Goal: Navigation & Orientation: Find specific page/section

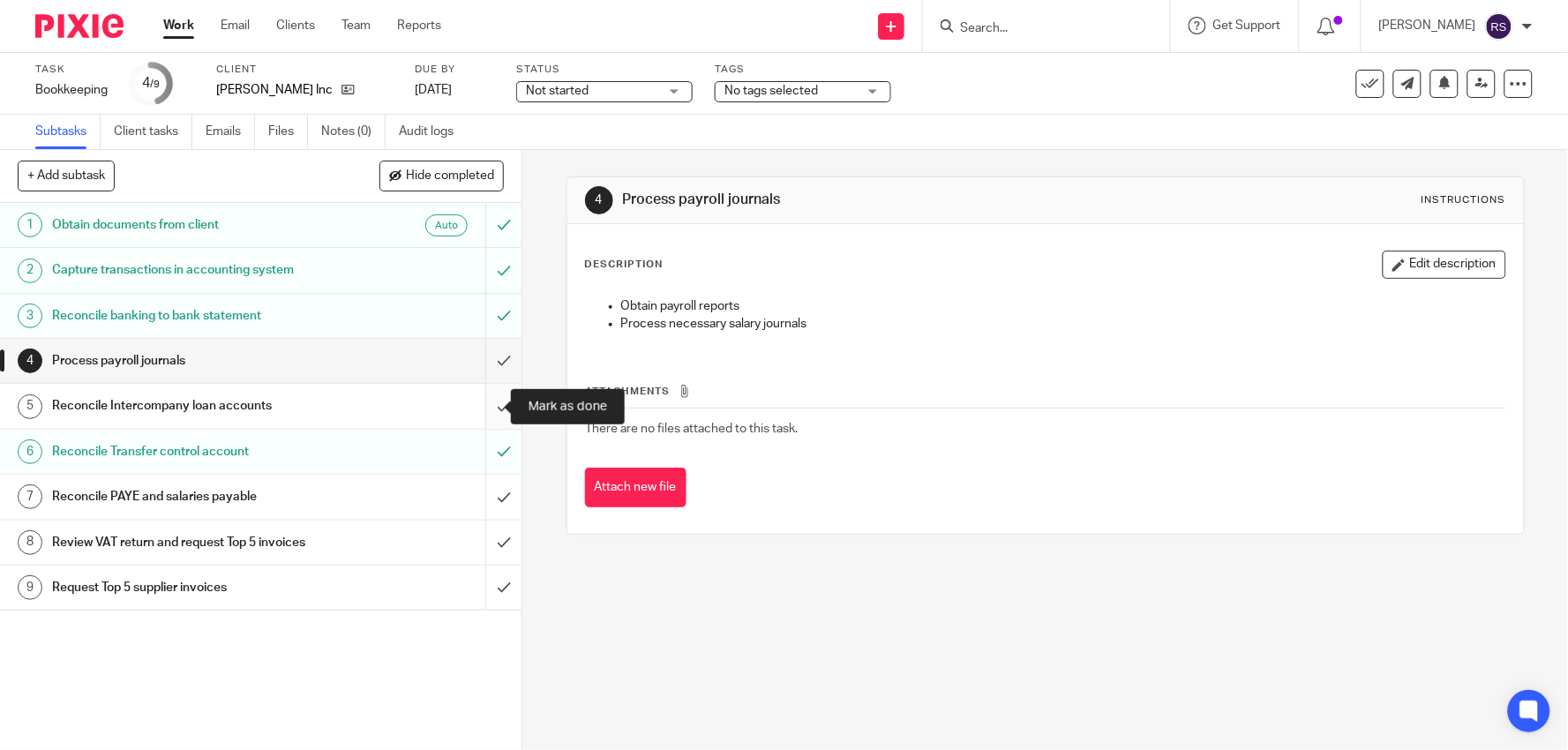
click at [489, 402] on input "submit" at bounding box center [261, 405] width 522 height 44
click at [354, 27] on link "Team" at bounding box center [356, 25] width 29 height 18
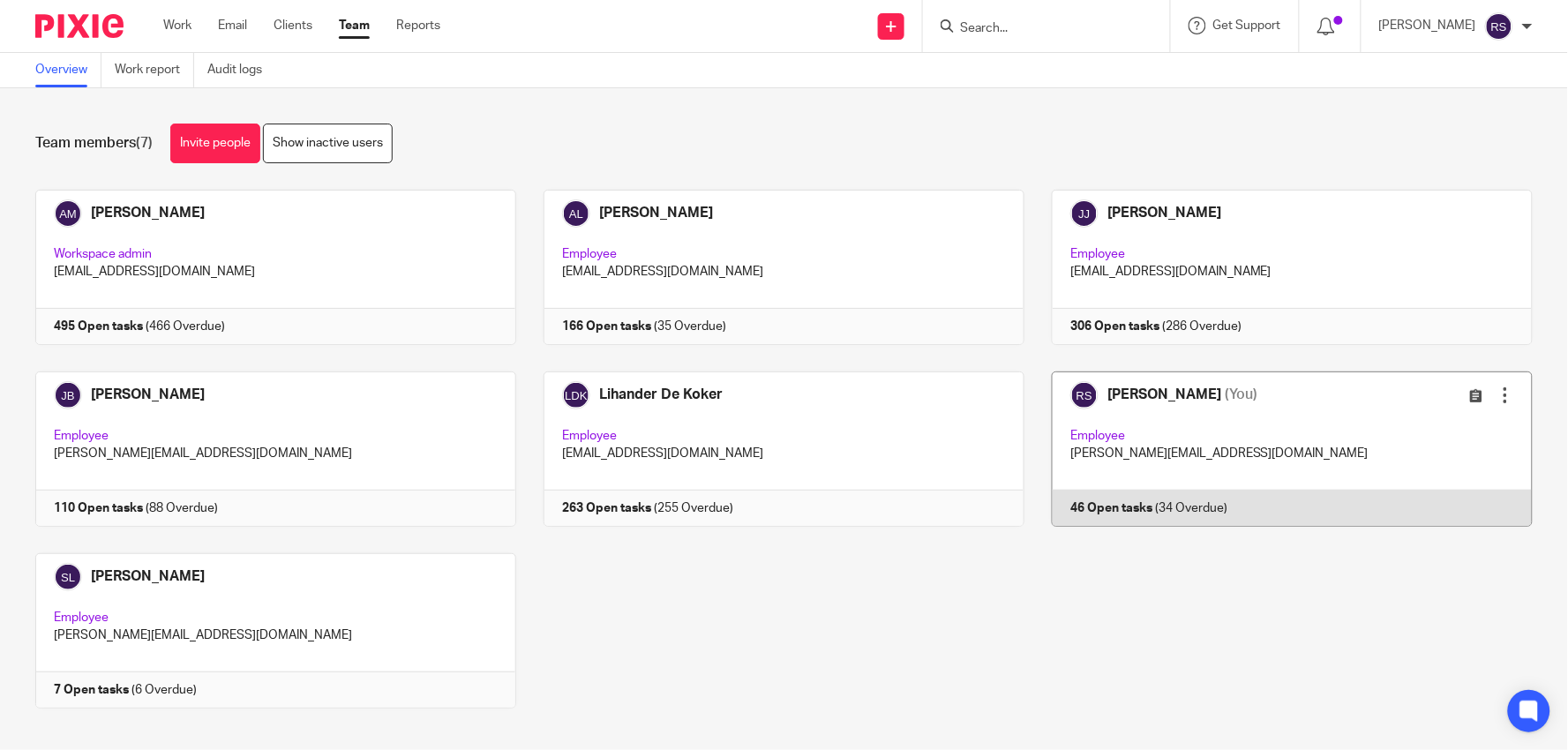
click at [1156, 484] on link at bounding box center [1279, 448] width 508 height 155
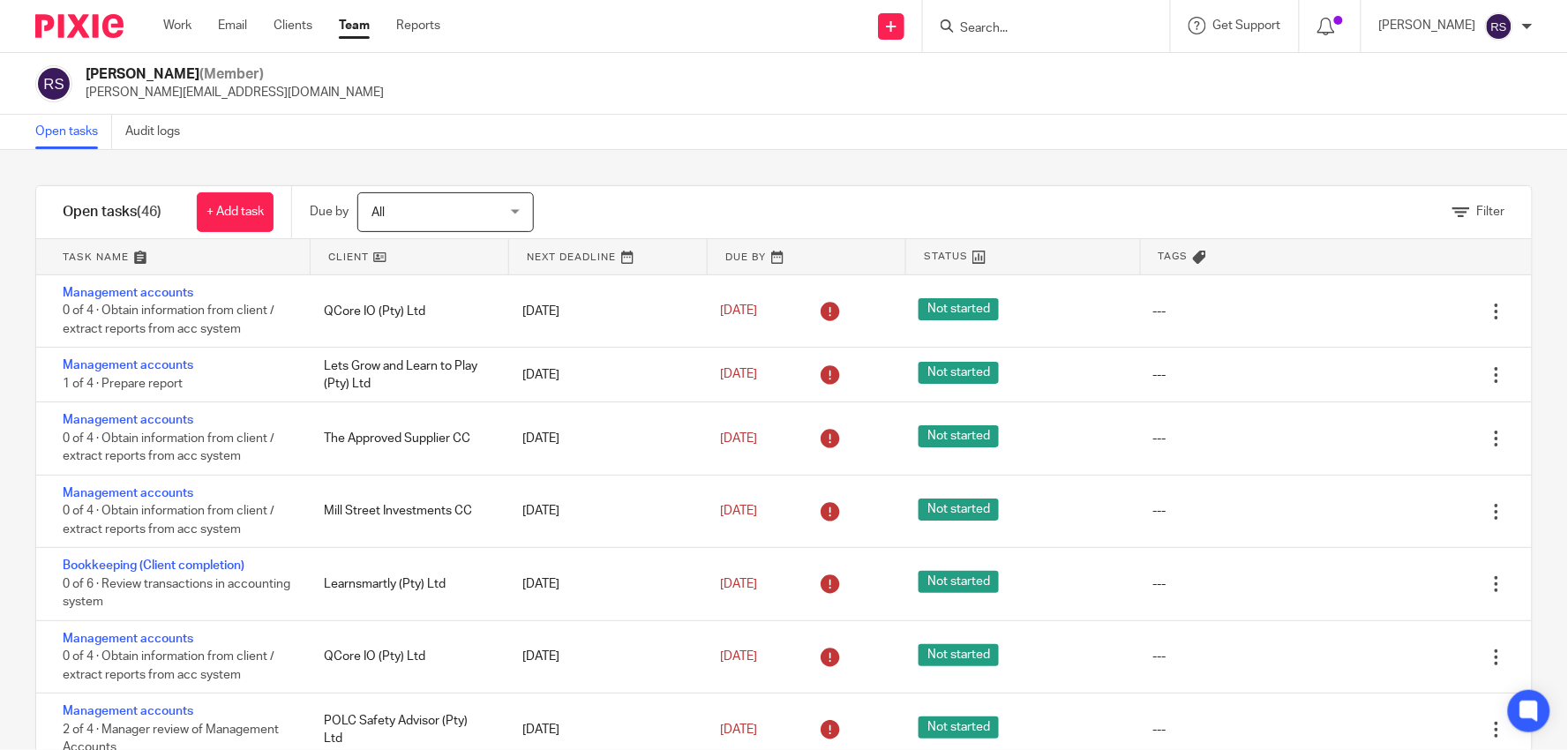
click at [165, 259] on link at bounding box center [172, 257] width 274 height 35
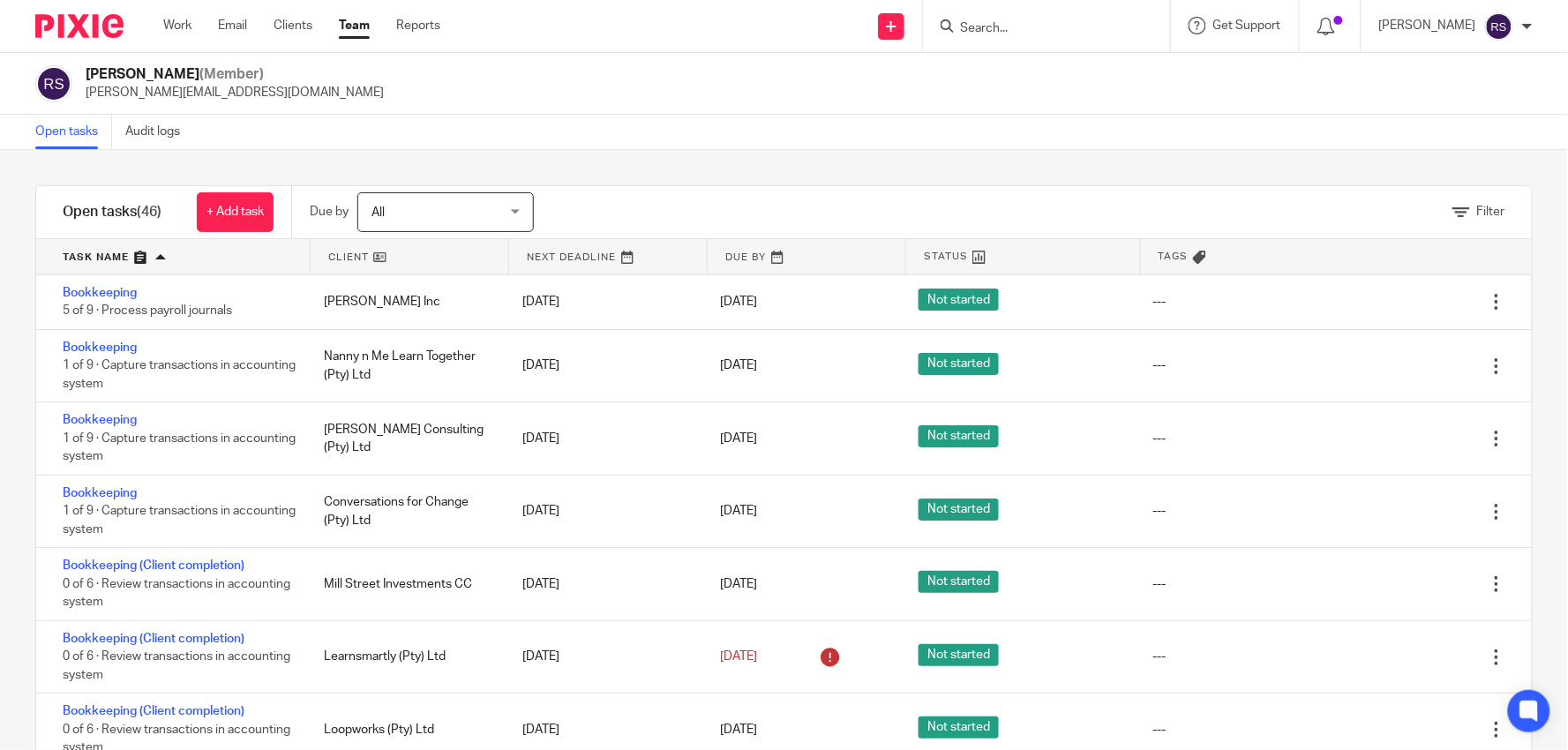
click at [733, 113] on div "Rita Sojini (Member) rita@ajmfs.co.za" at bounding box center [784, 83] width 1568 height 61
